Goal: Information Seeking & Learning: Learn about a topic

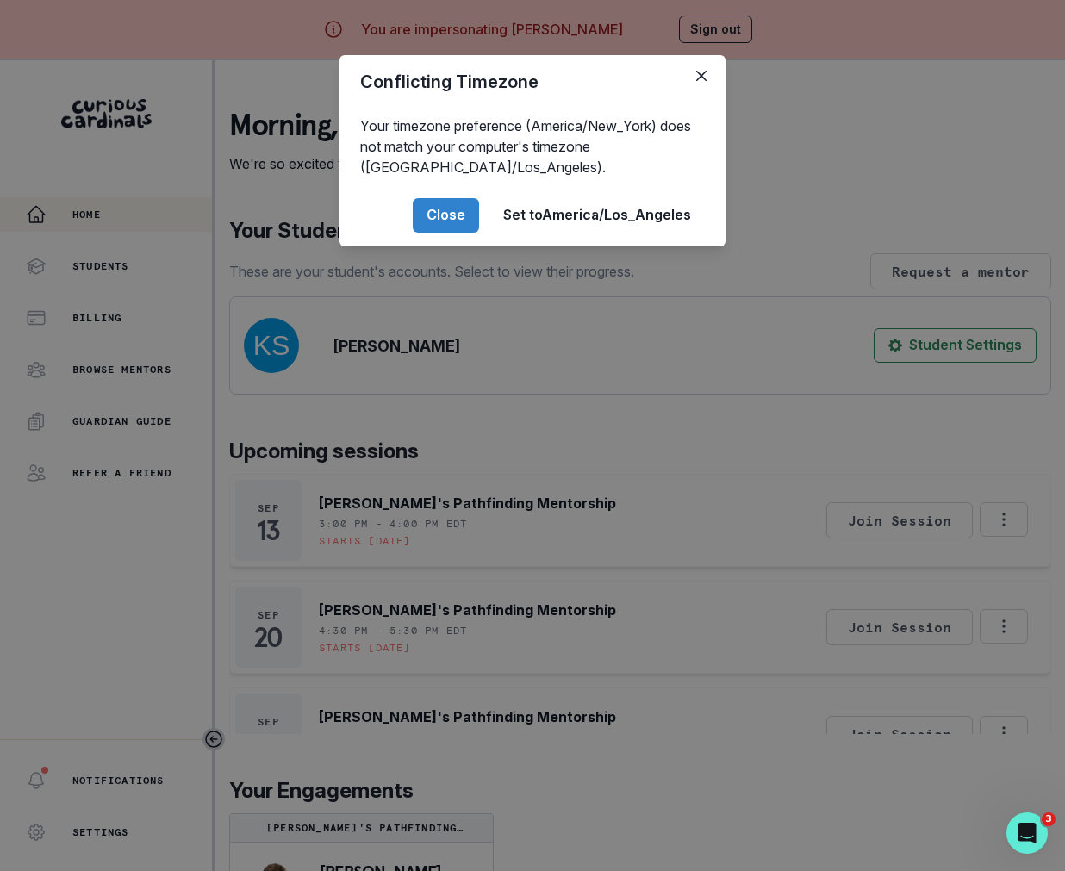
click at [144, 363] on div "Conflicting Timezone Your timezone preference (America/New_York) does not match…" at bounding box center [532, 435] width 1065 height 871
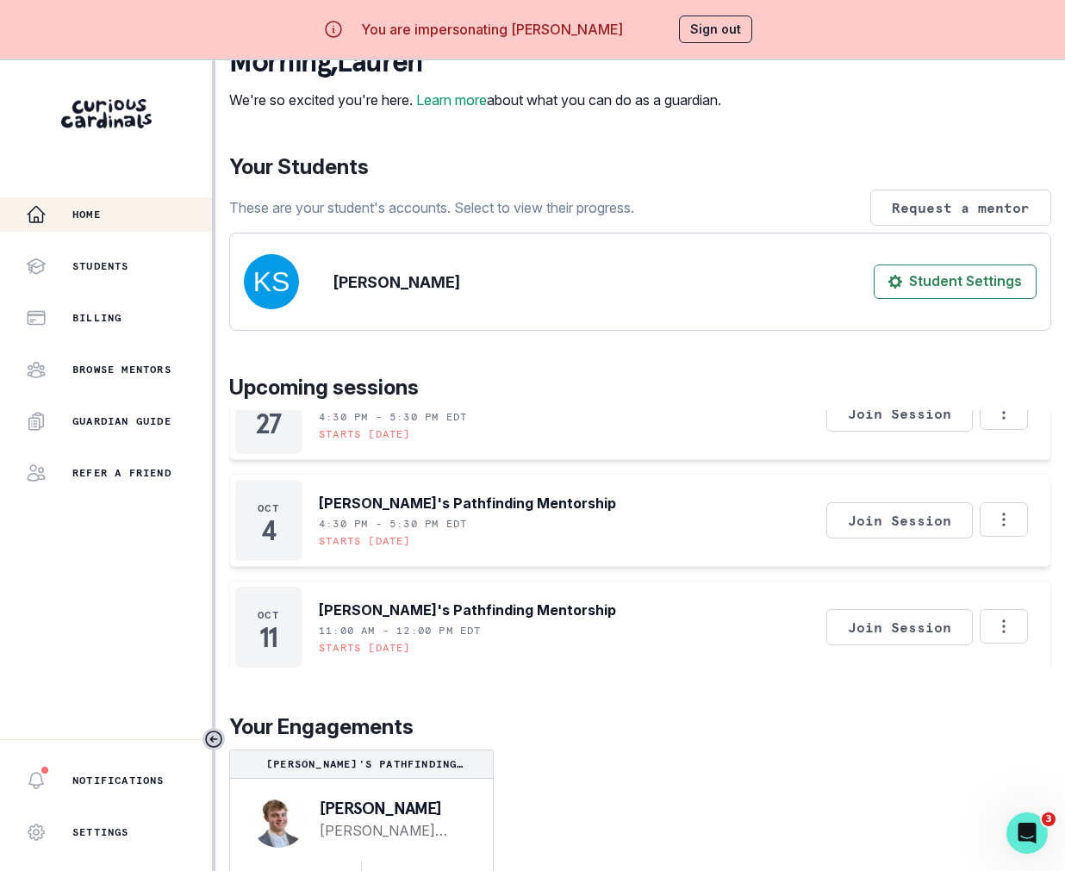
scroll to position [474, 0]
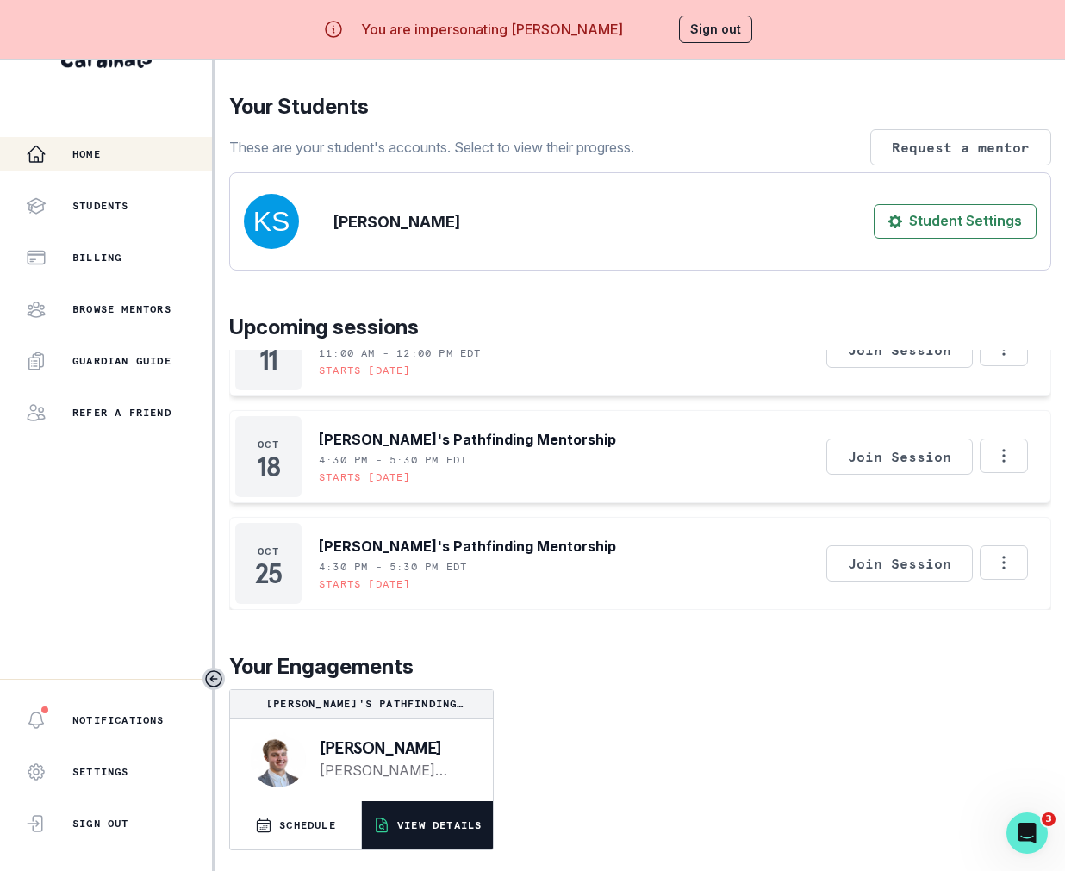
click at [426, 835] on button "VIEW DETAILS" at bounding box center [427, 825] width 131 height 48
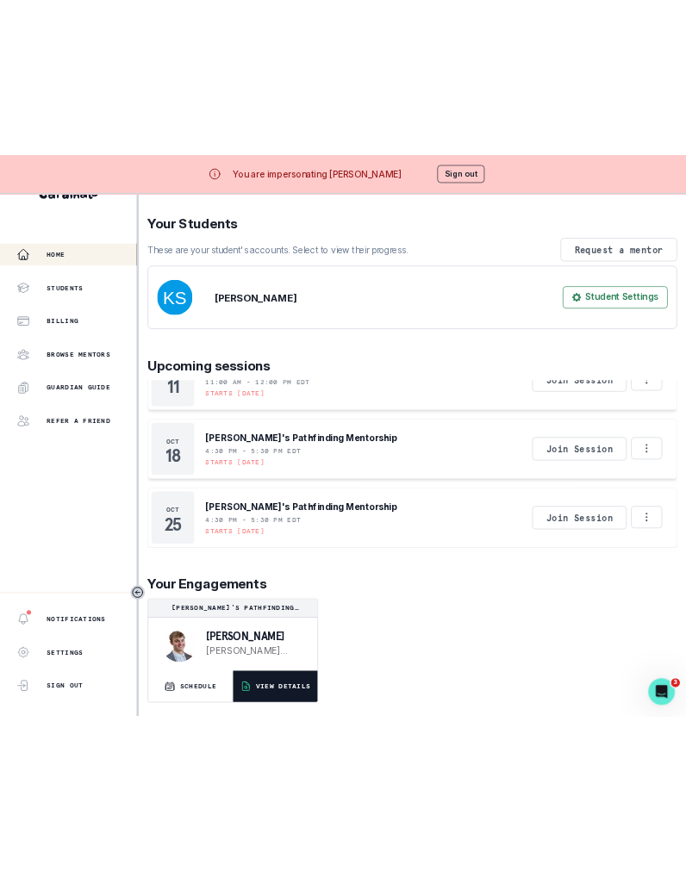
scroll to position [1, 0]
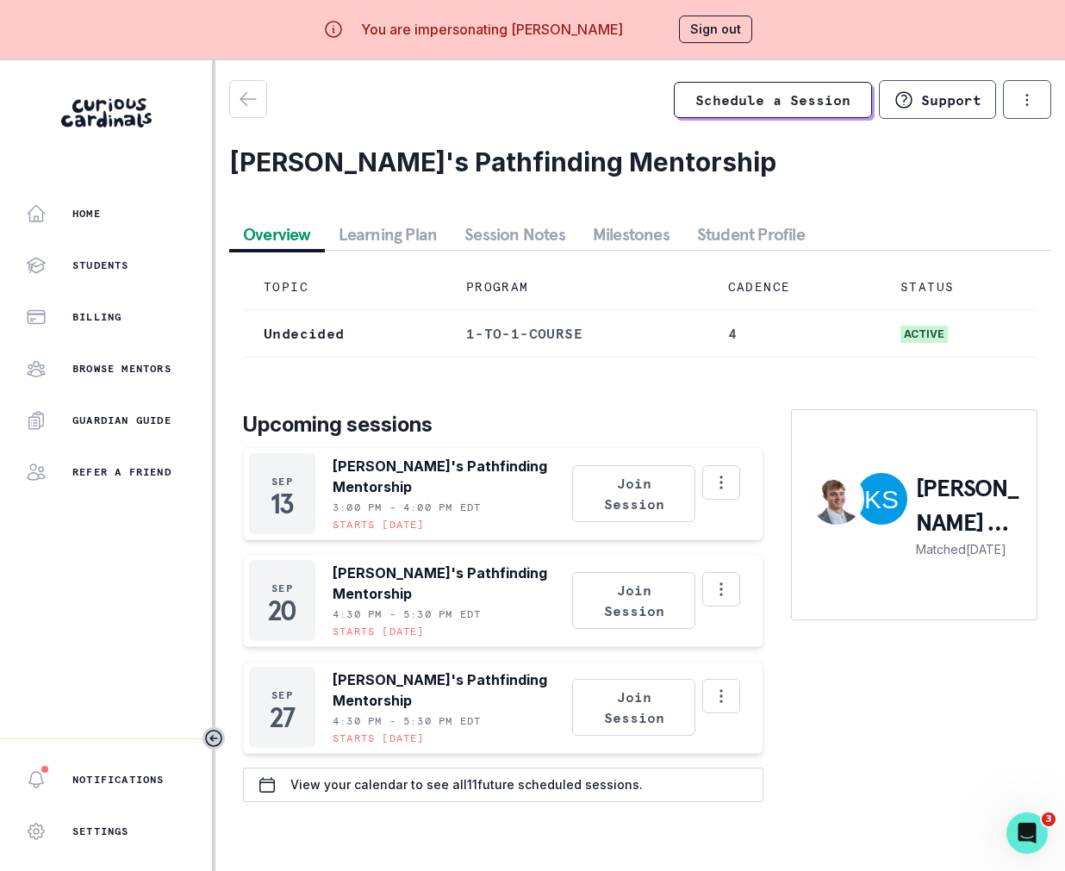
click at [617, 230] on button "Milestones" at bounding box center [631, 234] width 104 height 31
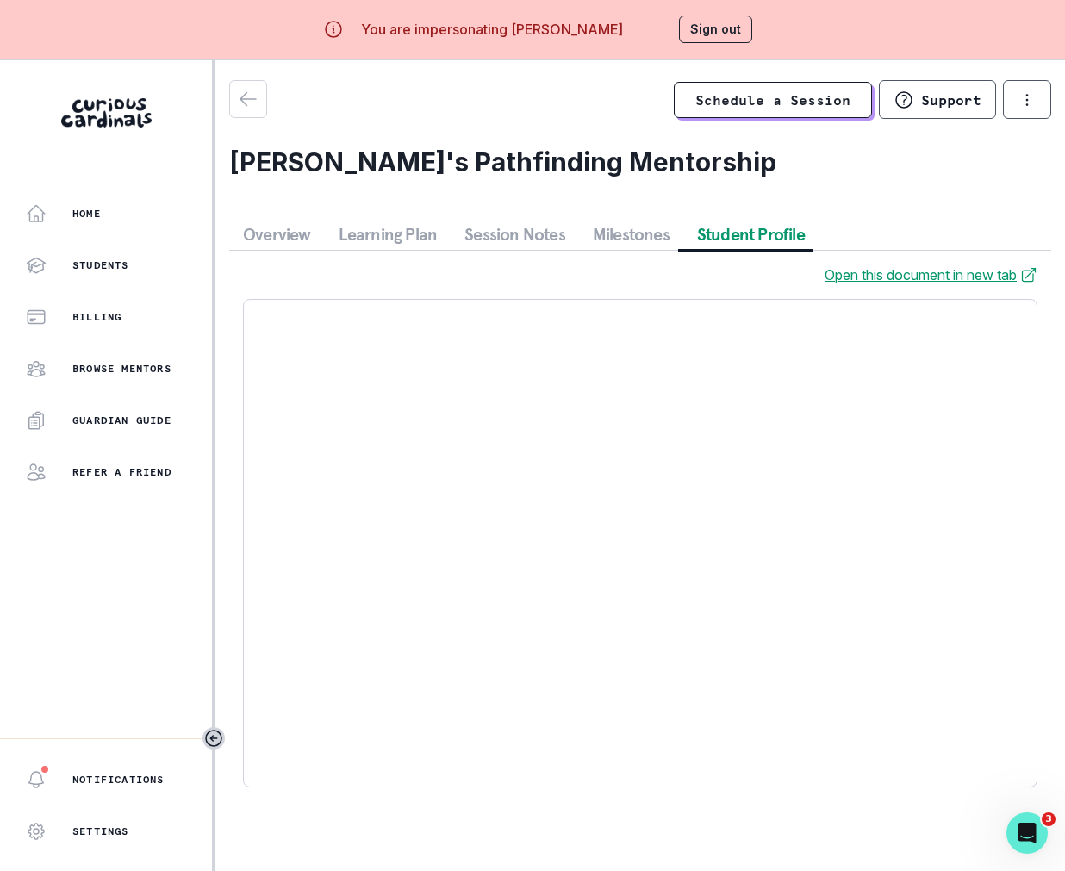
click at [712, 230] on button "Student Profile" at bounding box center [750, 234] width 135 height 31
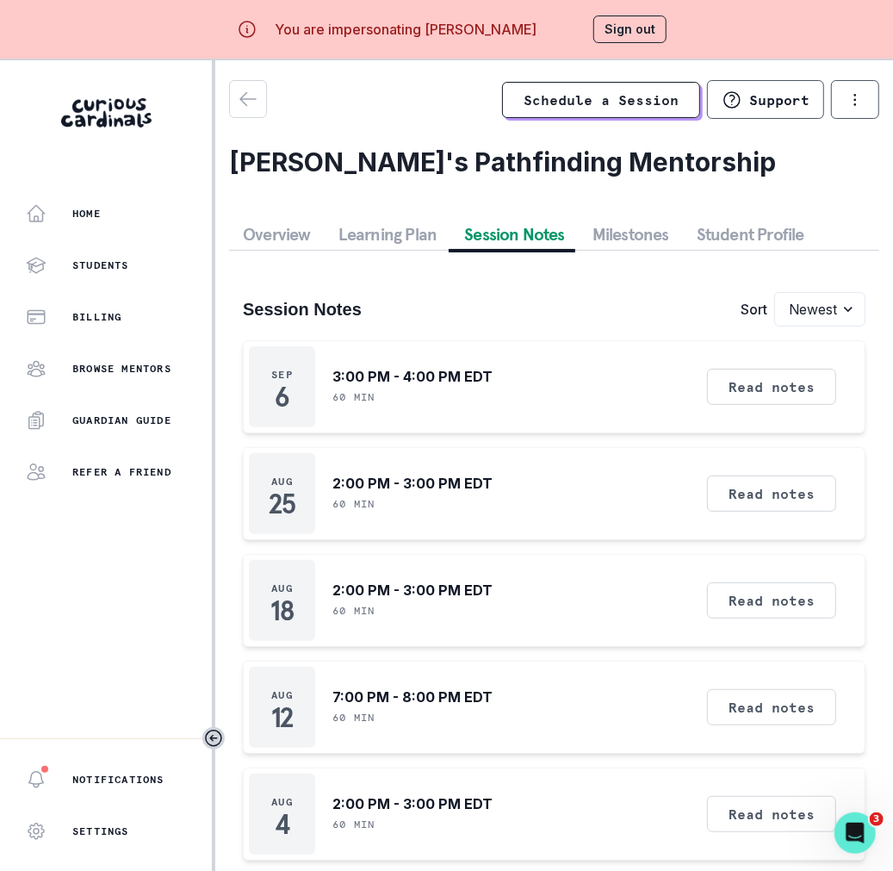
click at [510, 225] on button "Session Notes" at bounding box center [515, 234] width 128 height 31
click at [733, 392] on button "Read notes" at bounding box center [771, 387] width 129 height 36
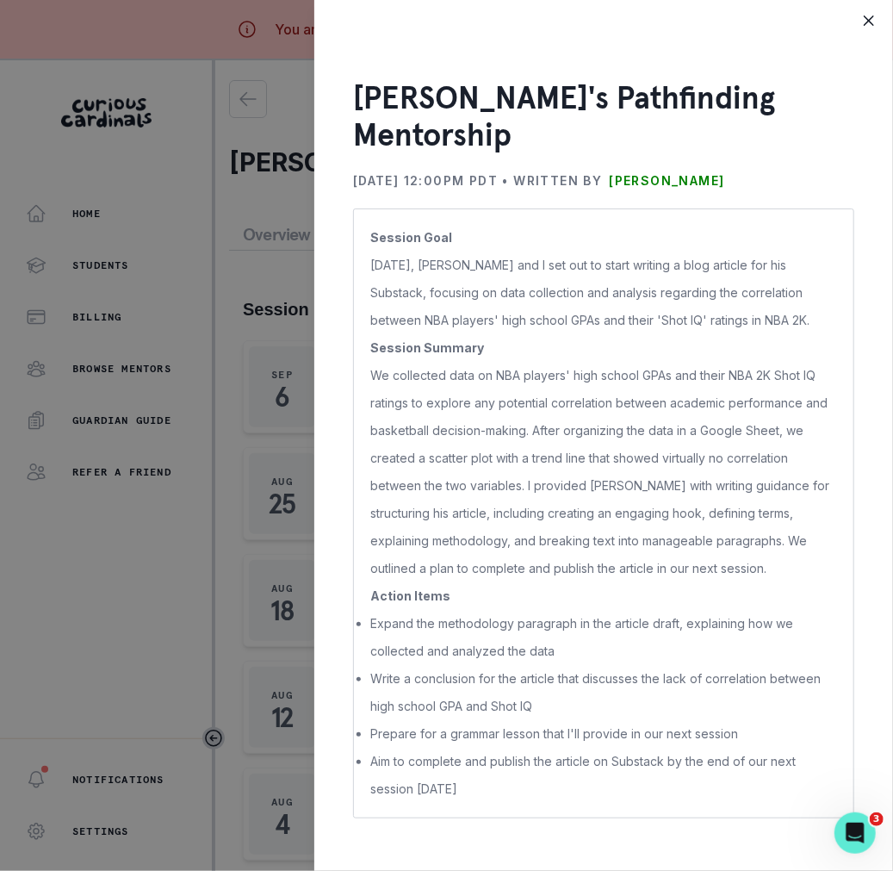
click at [226, 629] on div "[PERSON_NAME]'s Pathfinding Mentorship [DATE] 12:00PM PDT • Written by [PERSON_…" at bounding box center [446, 435] width 893 height 871
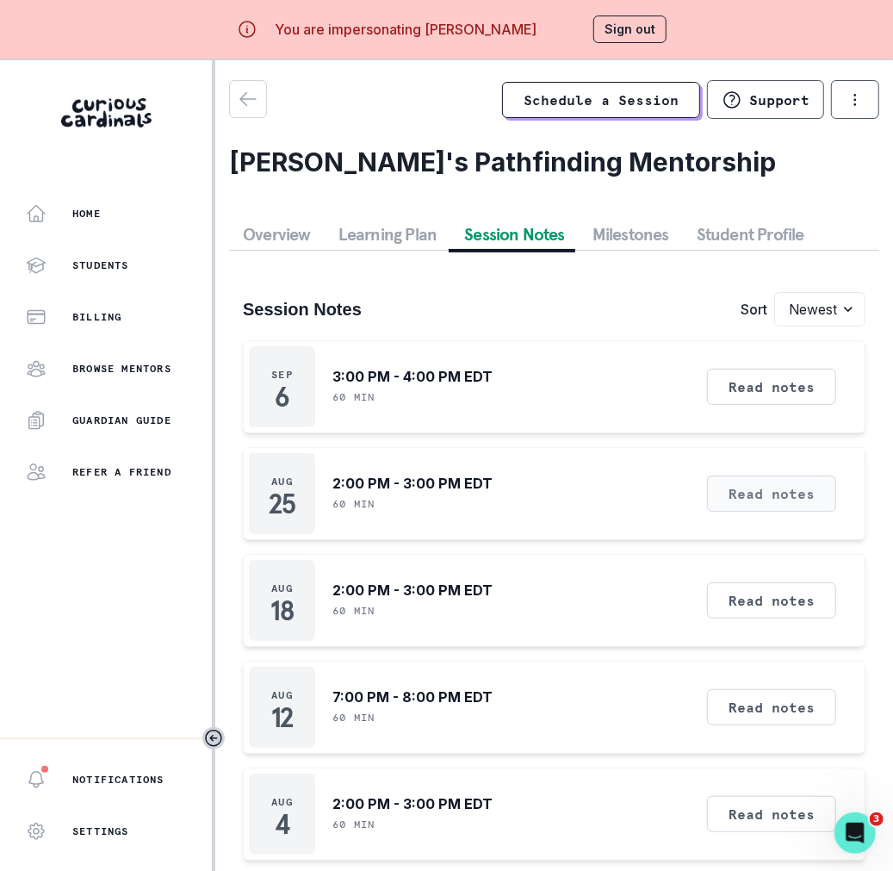
click at [776, 481] on button "Read notes" at bounding box center [771, 494] width 129 height 36
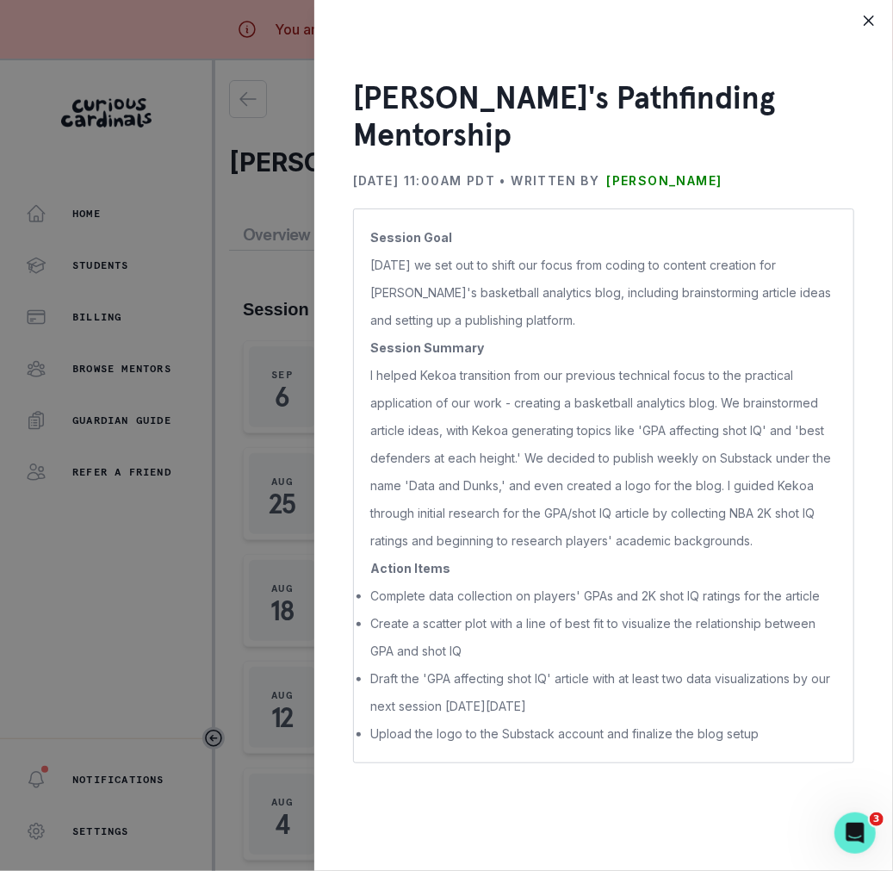
click at [205, 440] on div "[PERSON_NAME]'s Pathfinding Mentorship [DATE] 11:00AM PDT • Written by [PERSON_…" at bounding box center [446, 435] width 893 height 871
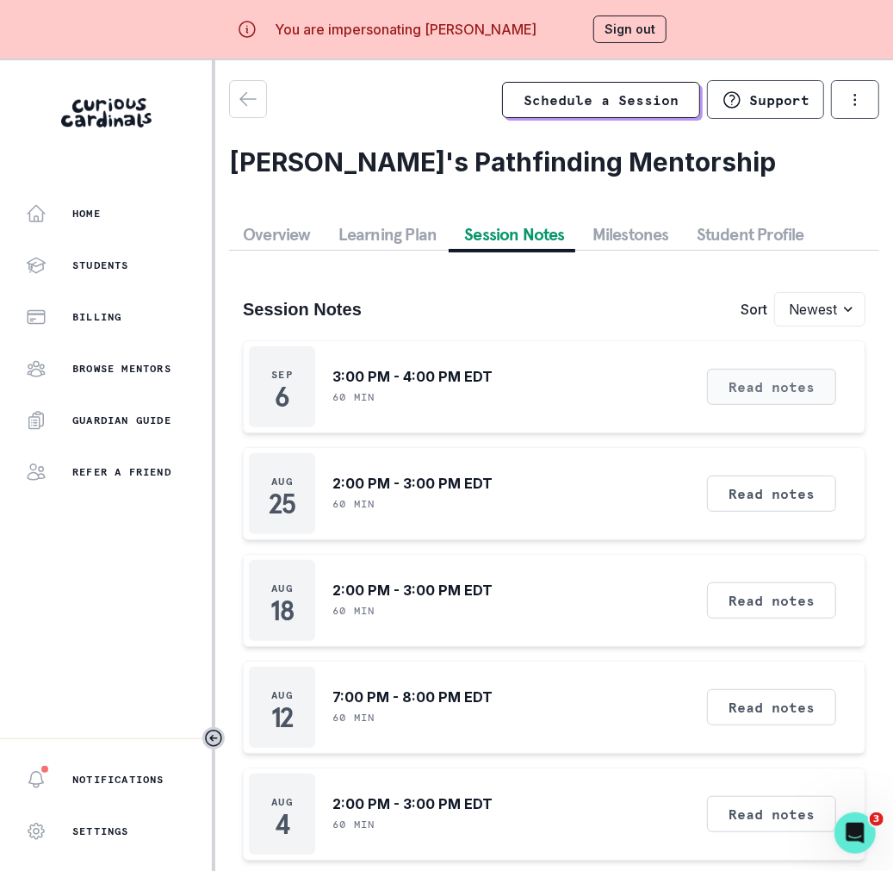
click at [747, 389] on button "Read notes" at bounding box center [771, 387] width 129 height 36
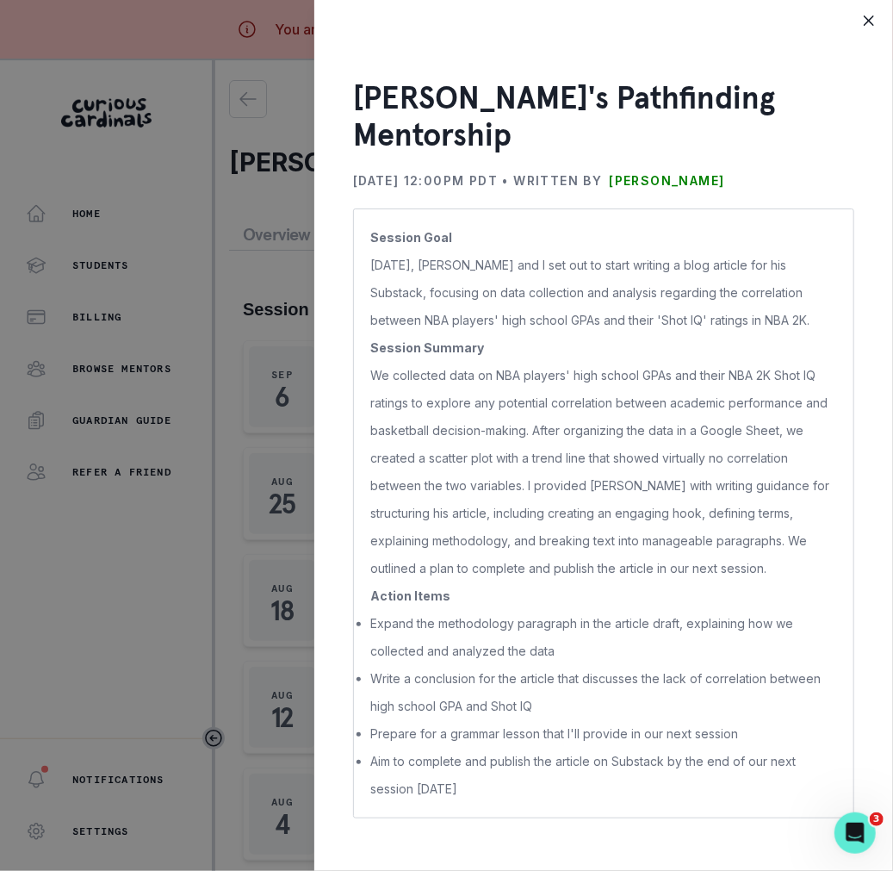
click at [276, 408] on div "[PERSON_NAME]'s Pathfinding Mentorship [DATE] 12:00PM PDT • Written by [PERSON_…" at bounding box center [446, 435] width 893 height 871
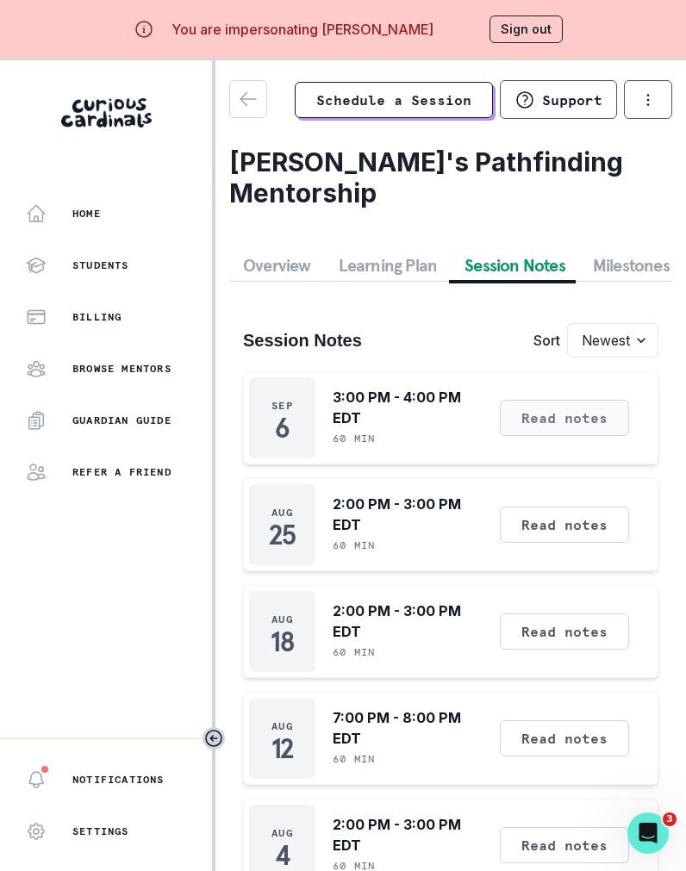
click at [582, 400] on button "Read notes" at bounding box center [564, 418] width 129 height 36
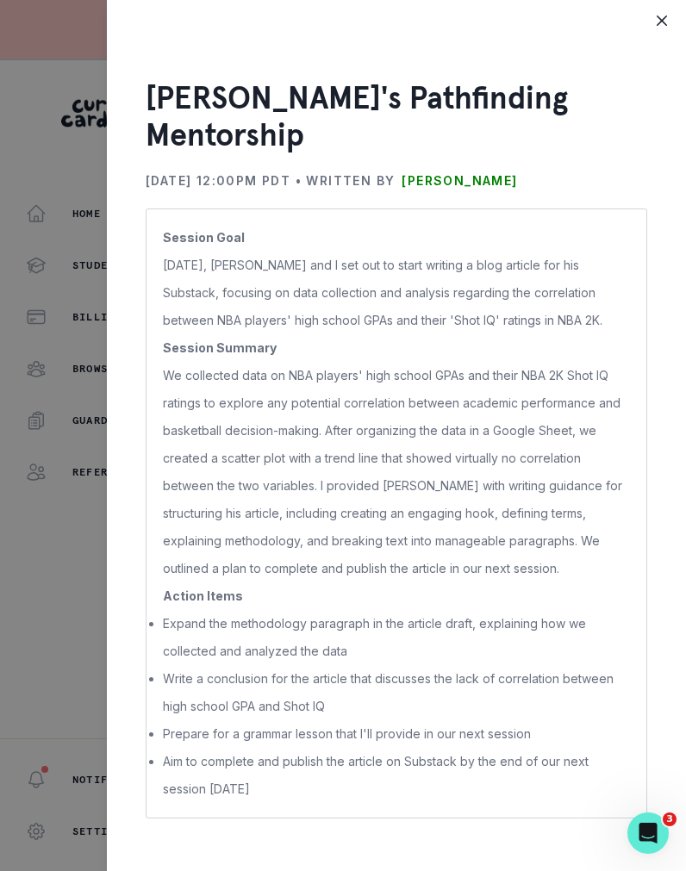
click at [45, 193] on div "[PERSON_NAME]'s Pathfinding Mentorship [DATE] 12:00PM PDT • Written by [PERSON_…" at bounding box center [343, 435] width 686 height 871
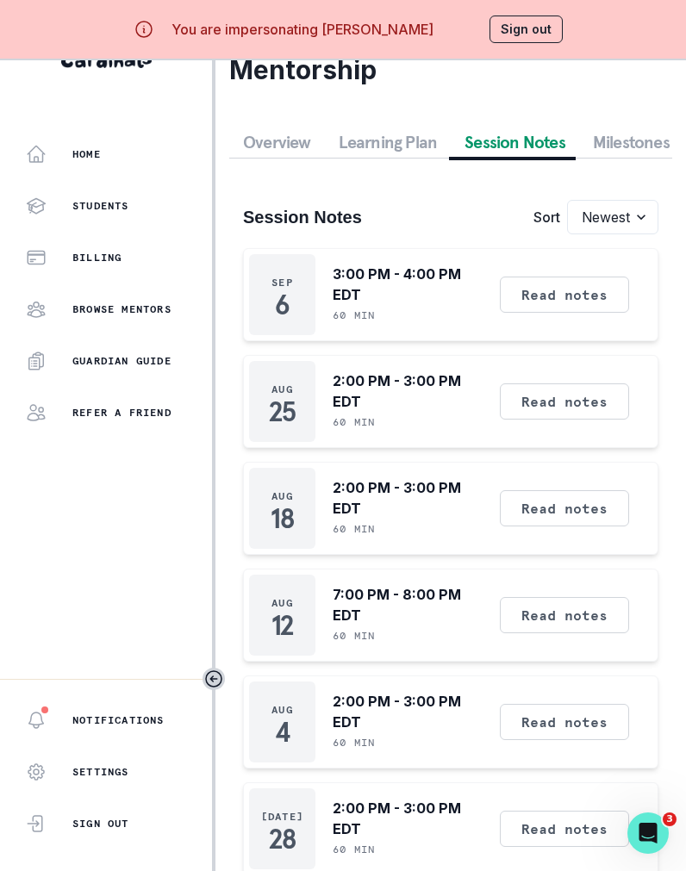
scroll to position [0, 0]
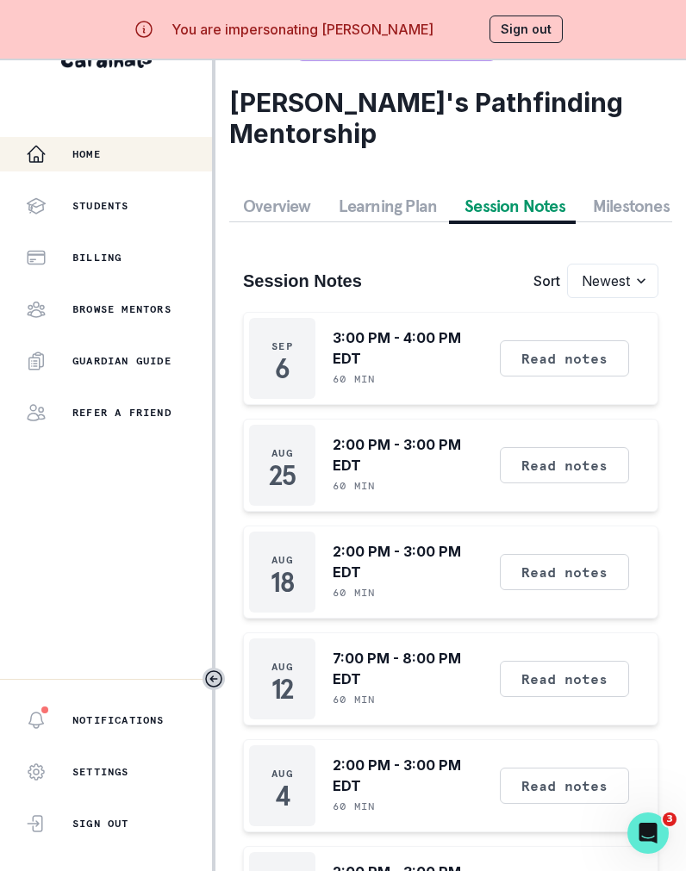
click at [88, 147] on p "Home" at bounding box center [86, 154] width 28 height 14
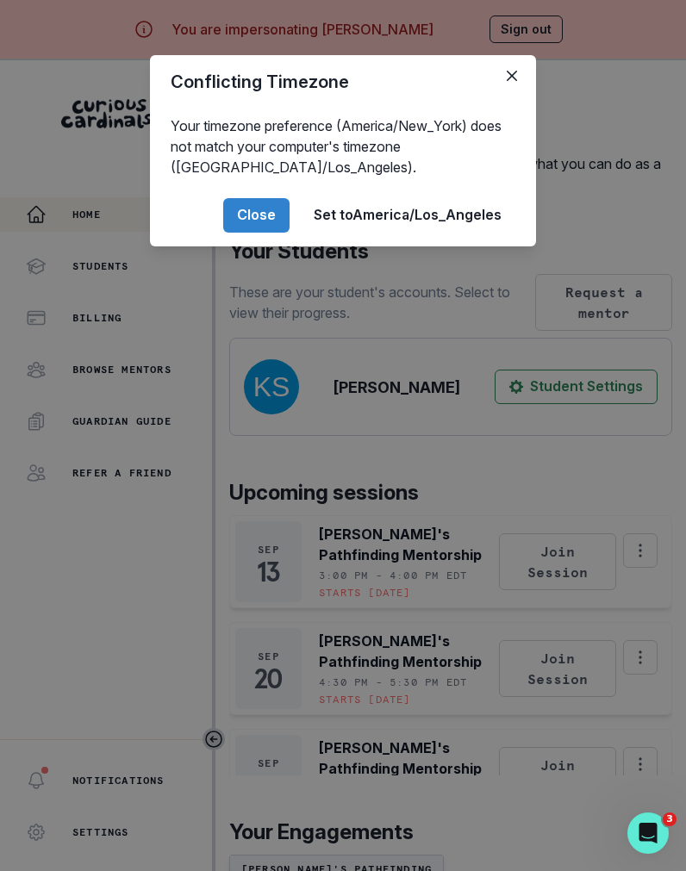
click at [274, 367] on div "Conflicting Timezone Your timezone preference (America/New_York) does not match…" at bounding box center [343, 435] width 686 height 871
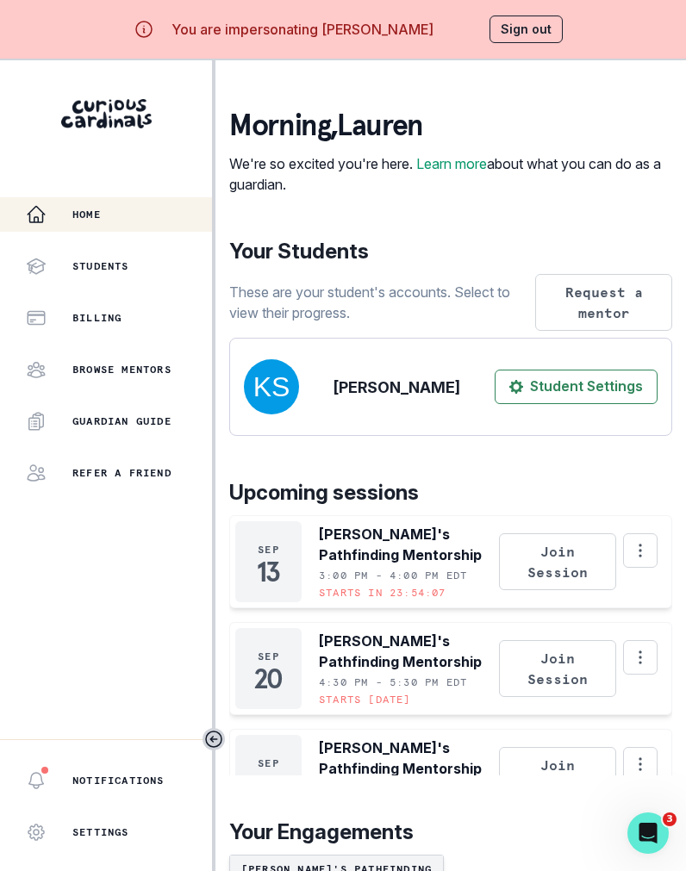
click at [516, 28] on button "Sign out" at bounding box center [525, 30] width 73 height 28
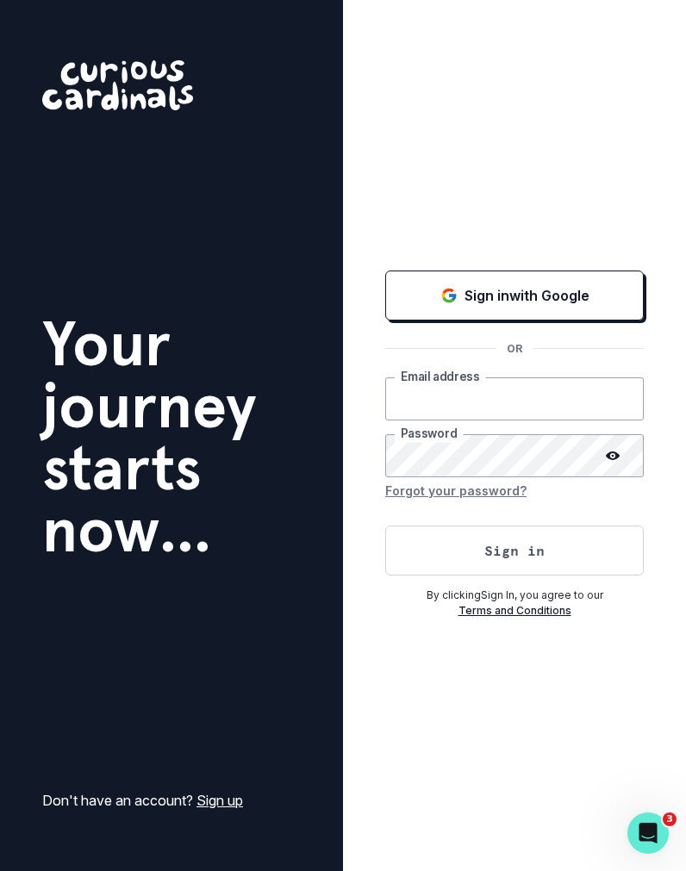
type input "[PERSON_NAME][EMAIL_ADDRESS][DOMAIN_NAME]"
click at [444, 556] on button "Sign in" at bounding box center [514, 551] width 258 height 50
